Goal: Task Accomplishment & Management: Manage account settings

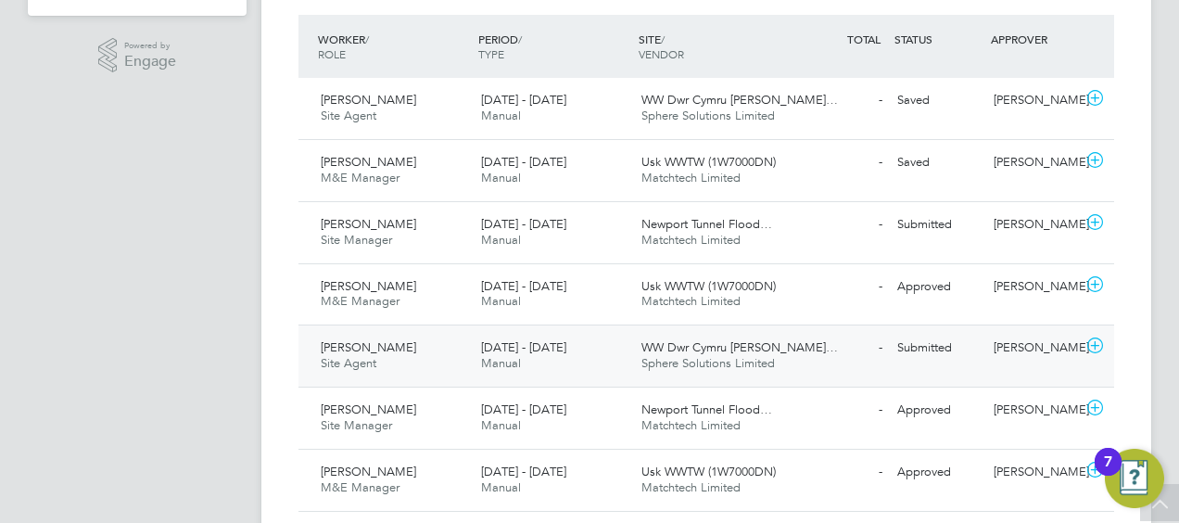
click at [693, 352] on span "WW Dwr Cymru [PERSON_NAME]…" at bounding box center [739, 347] width 197 height 16
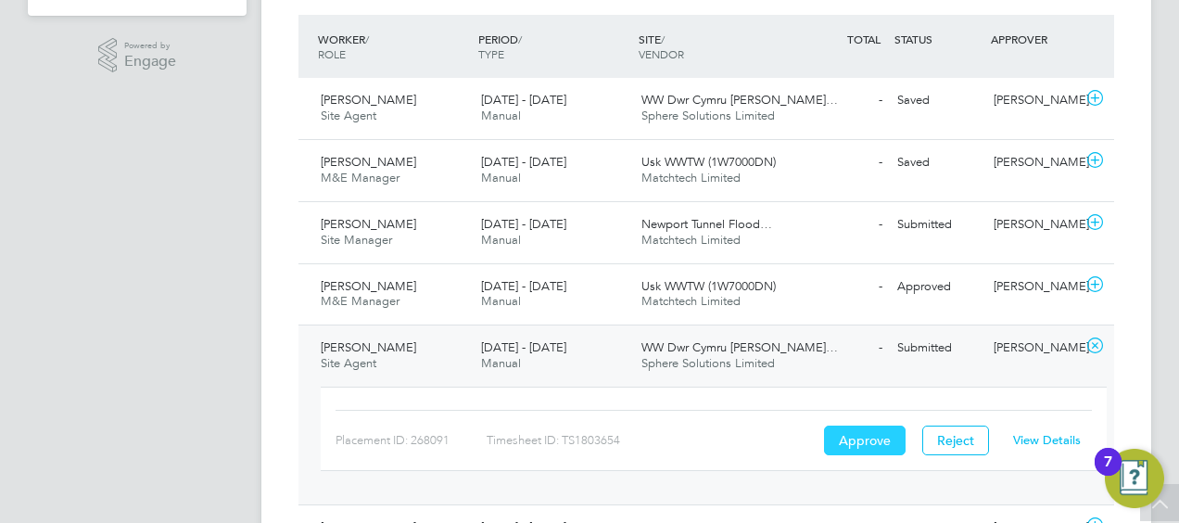
click at [860, 426] on button "Approve" at bounding box center [865, 440] width 82 height 30
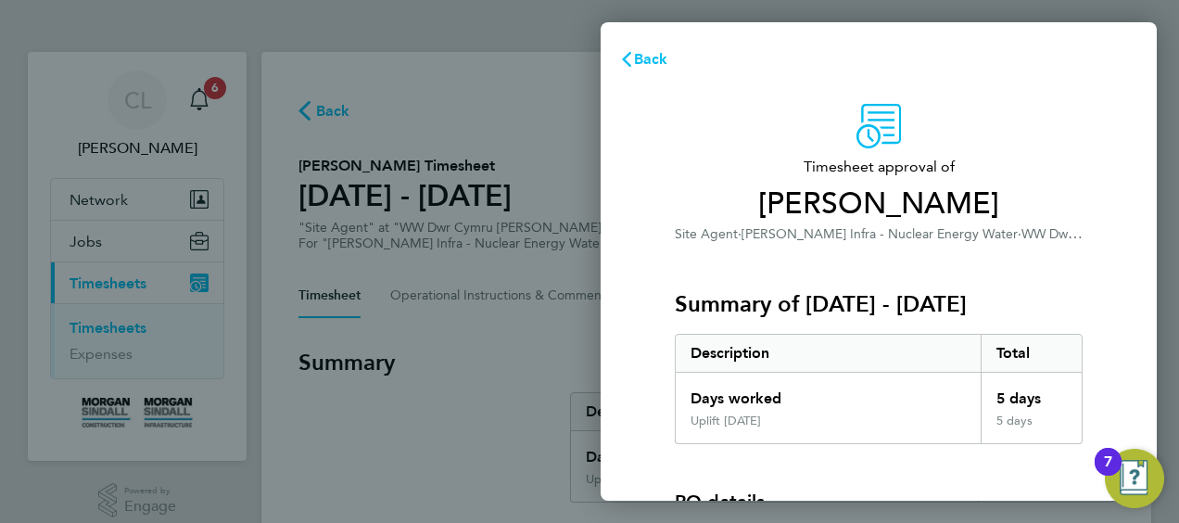
drag, startPoint x: 1122, startPoint y: 334, endPoint x: 1095, endPoint y: 395, distance: 66.8
click at [1095, 395] on div "Timesheet approval of [PERSON_NAME] Site Agent · [PERSON_NAME] Infra - Nuclear …" at bounding box center [879, 474] width 556 height 784
drag, startPoint x: 1095, startPoint y: 395, endPoint x: 931, endPoint y: 391, distance: 164.1
click at [931, 391] on div "Days worked" at bounding box center [828, 393] width 305 height 41
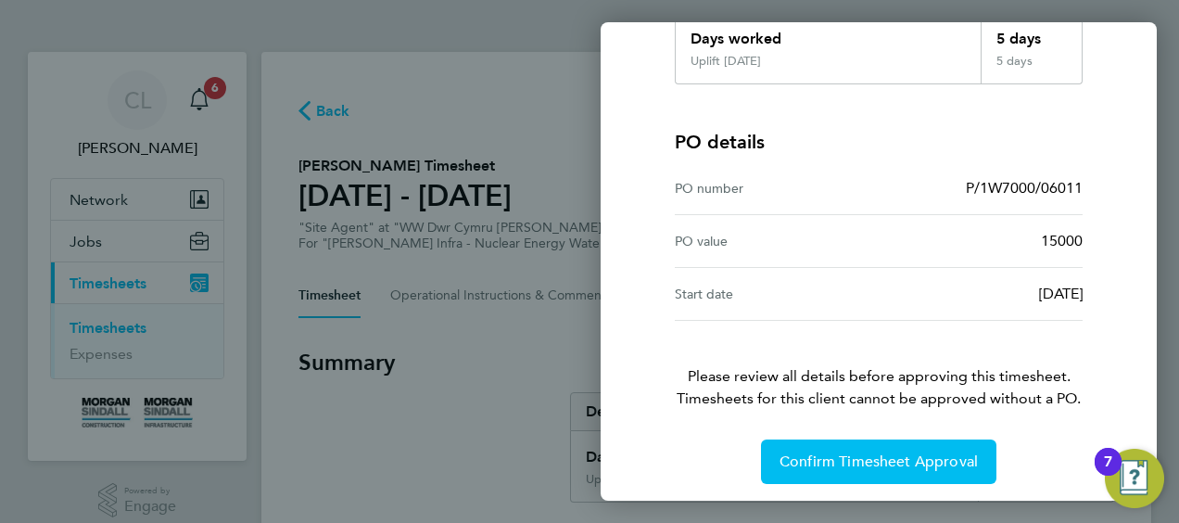
scroll to position [363, 0]
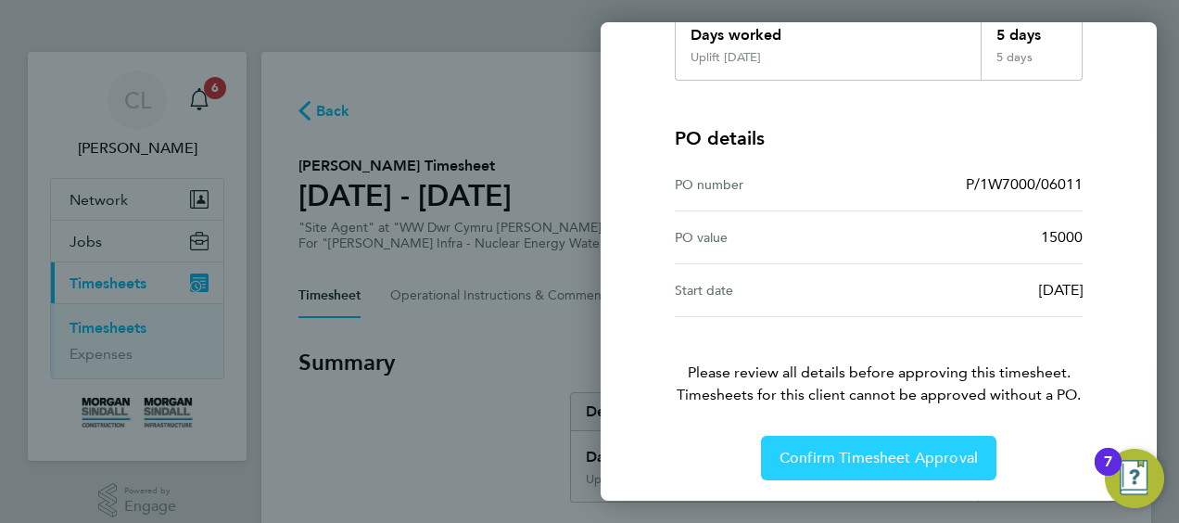
click at [870, 462] on span "Confirm Timesheet Approval" at bounding box center [879, 458] width 198 height 19
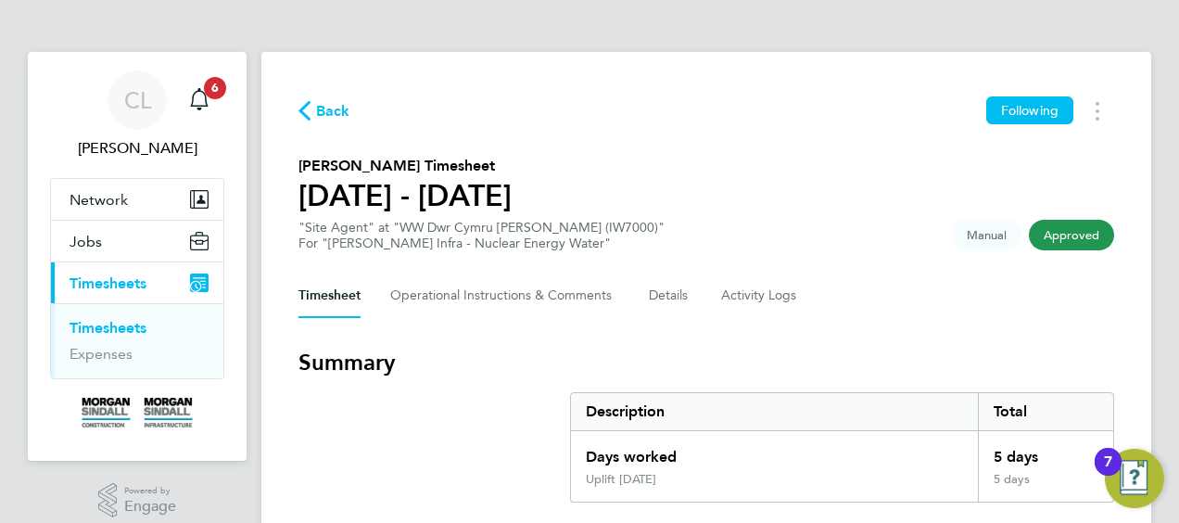
click at [327, 111] on span "Back" at bounding box center [333, 111] width 34 height 22
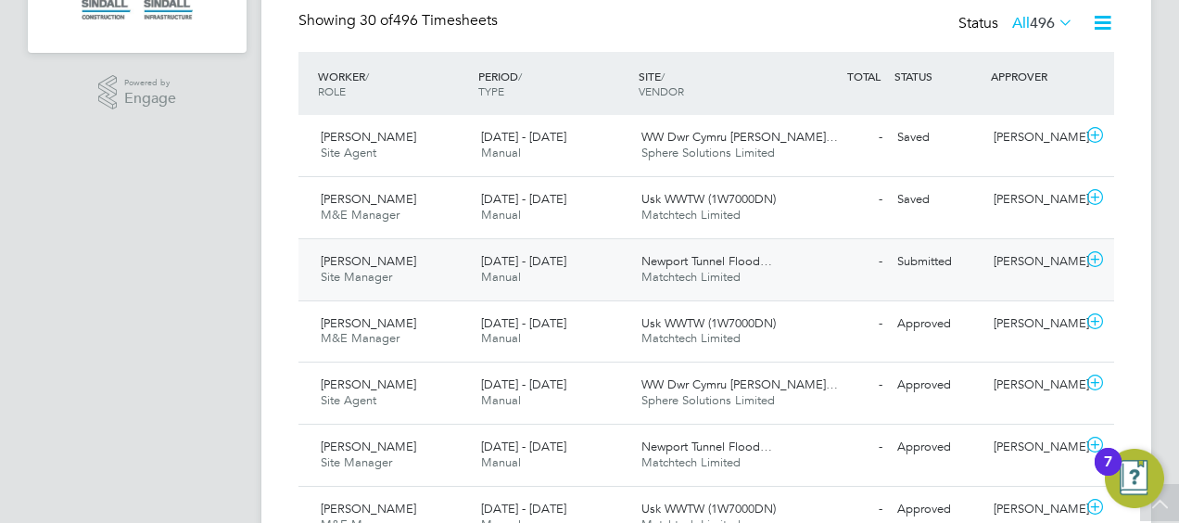
click at [362, 270] on span "Site Manager" at bounding box center [356, 277] width 71 height 16
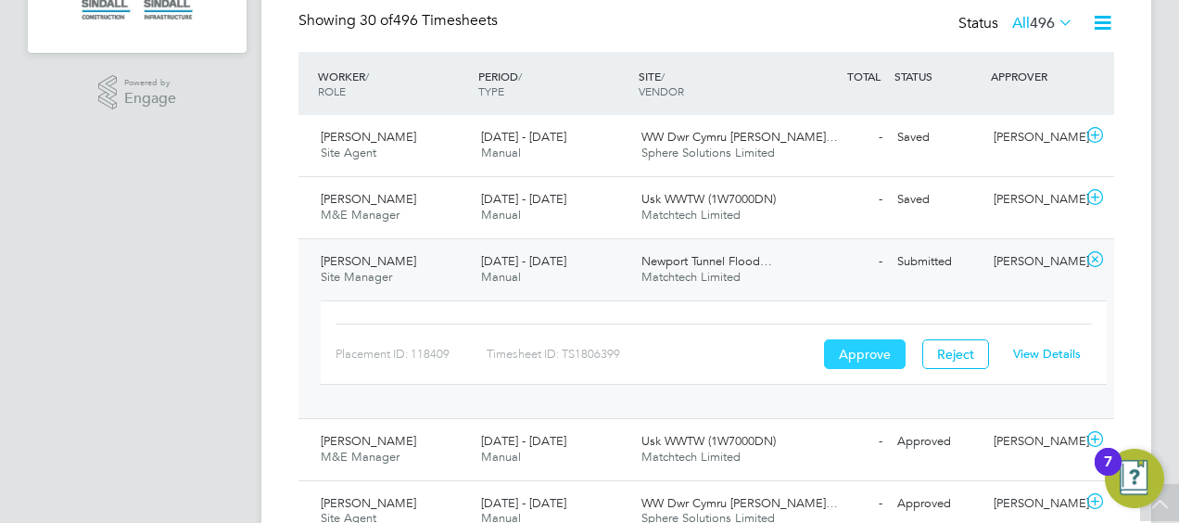
click at [857, 350] on button "Approve" at bounding box center [865, 354] width 82 height 30
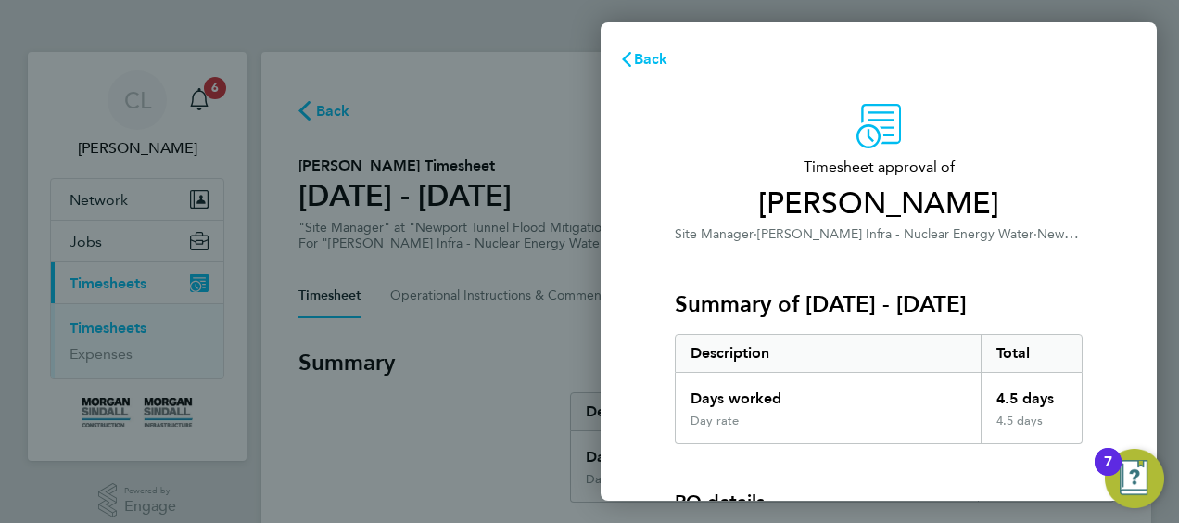
click at [985, 345] on div "Total" at bounding box center [1032, 353] width 102 height 37
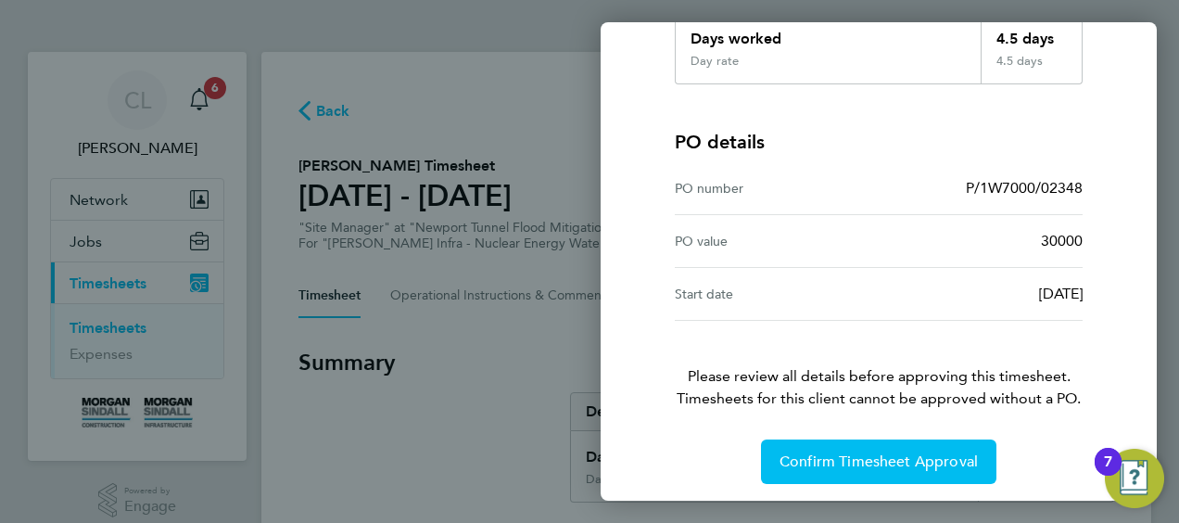
scroll to position [363, 0]
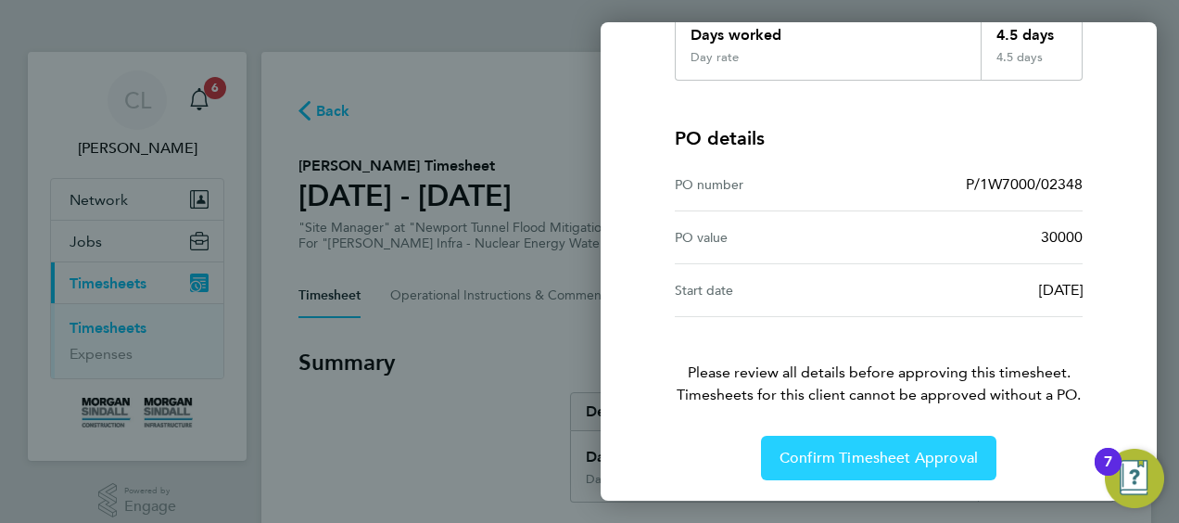
click at [892, 450] on span "Confirm Timesheet Approval" at bounding box center [879, 458] width 198 height 19
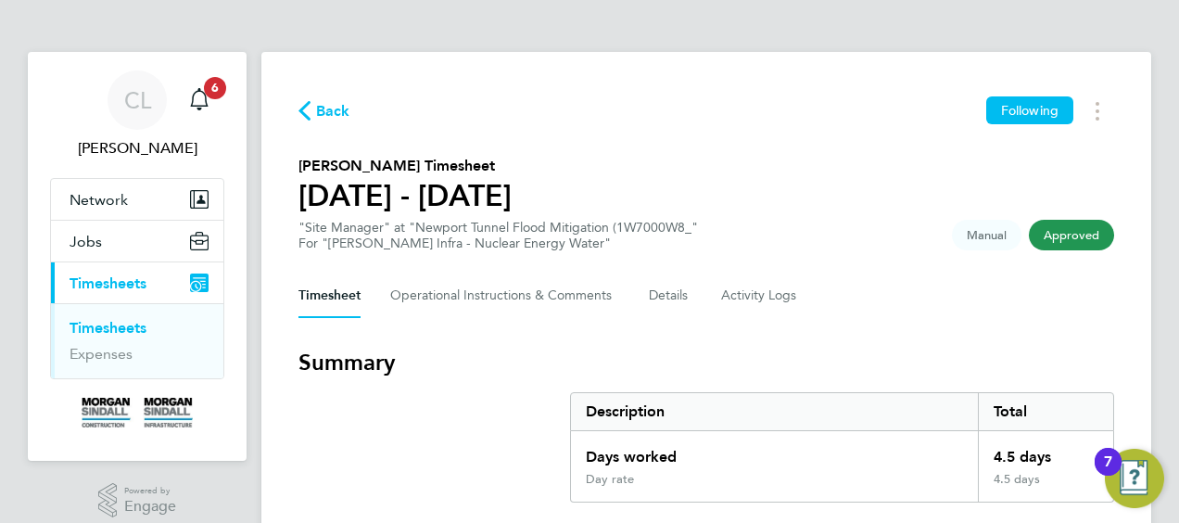
click at [319, 104] on span "Back" at bounding box center [333, 111] width 34 height 22
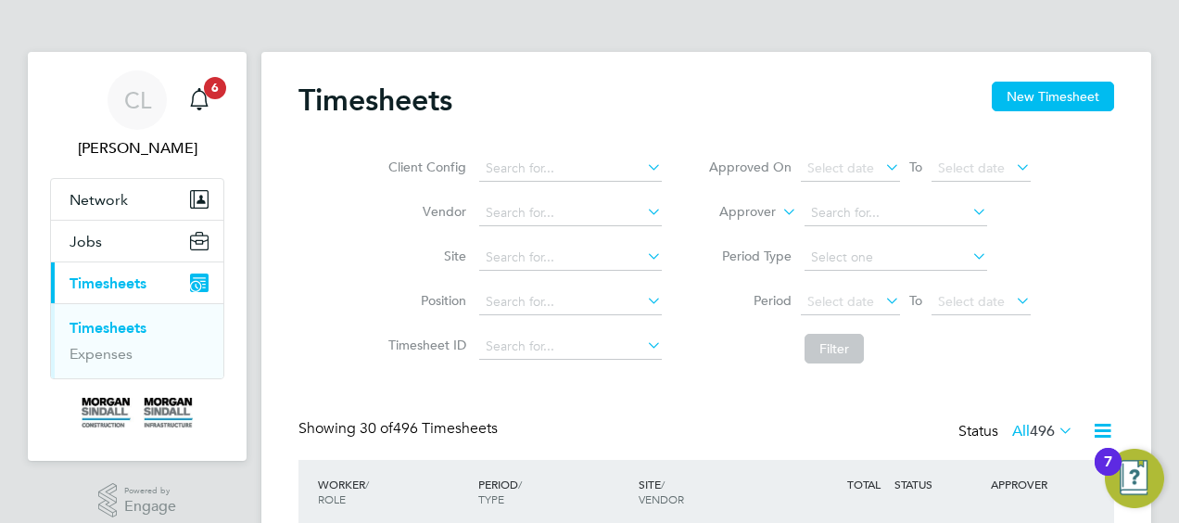
click at [319, 104] on h2 "Timesheets" at bounding box center [375, 100] width 154 height 37
